Goal: Navigation & Orientation: Find specific page/section

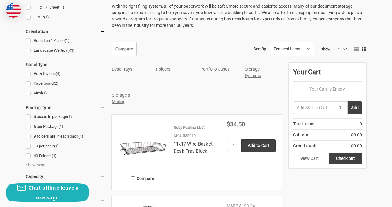
scroll to position [219, 0]
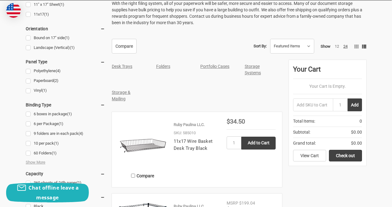
click at [252, 72] on link "Storage Systems" at bounding box center [253, 69] width 16 height 11
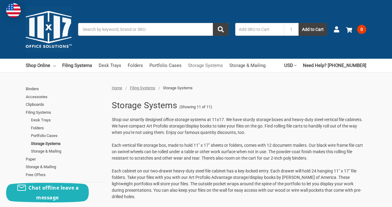
click at [197, 64] on link "Storage Systems" at bounding box center [205, 65] width 35 height 13
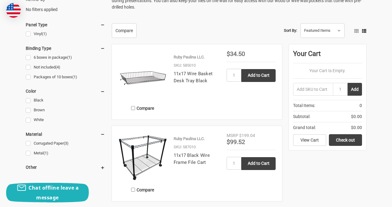
scroll to position [203, 0]
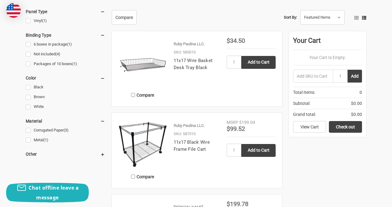
click at [138, 60] on img at bounding box center [142, 62] width 49 height 49
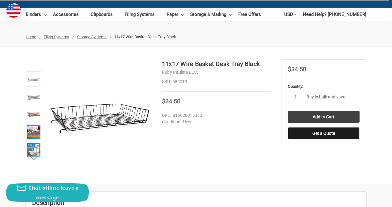
scroll to position [54, 0]
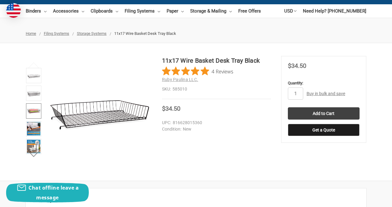
click at [31, 110] on img at bounding box center [33, 110] width 13 height 13
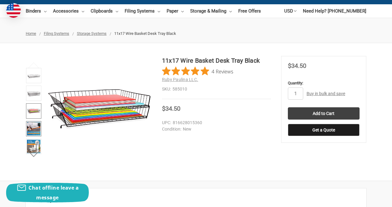
click at [34, 131] on img at bounding box center [33, 128] width 13 height 13
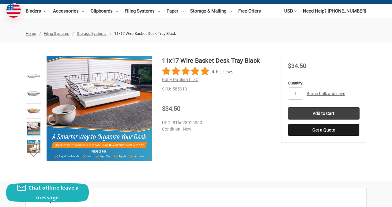
click at [32, 144] on img at bounding box center [33, 146] width 13 height 13
